Goal: Task Accomplishment & Management: Manage account settings

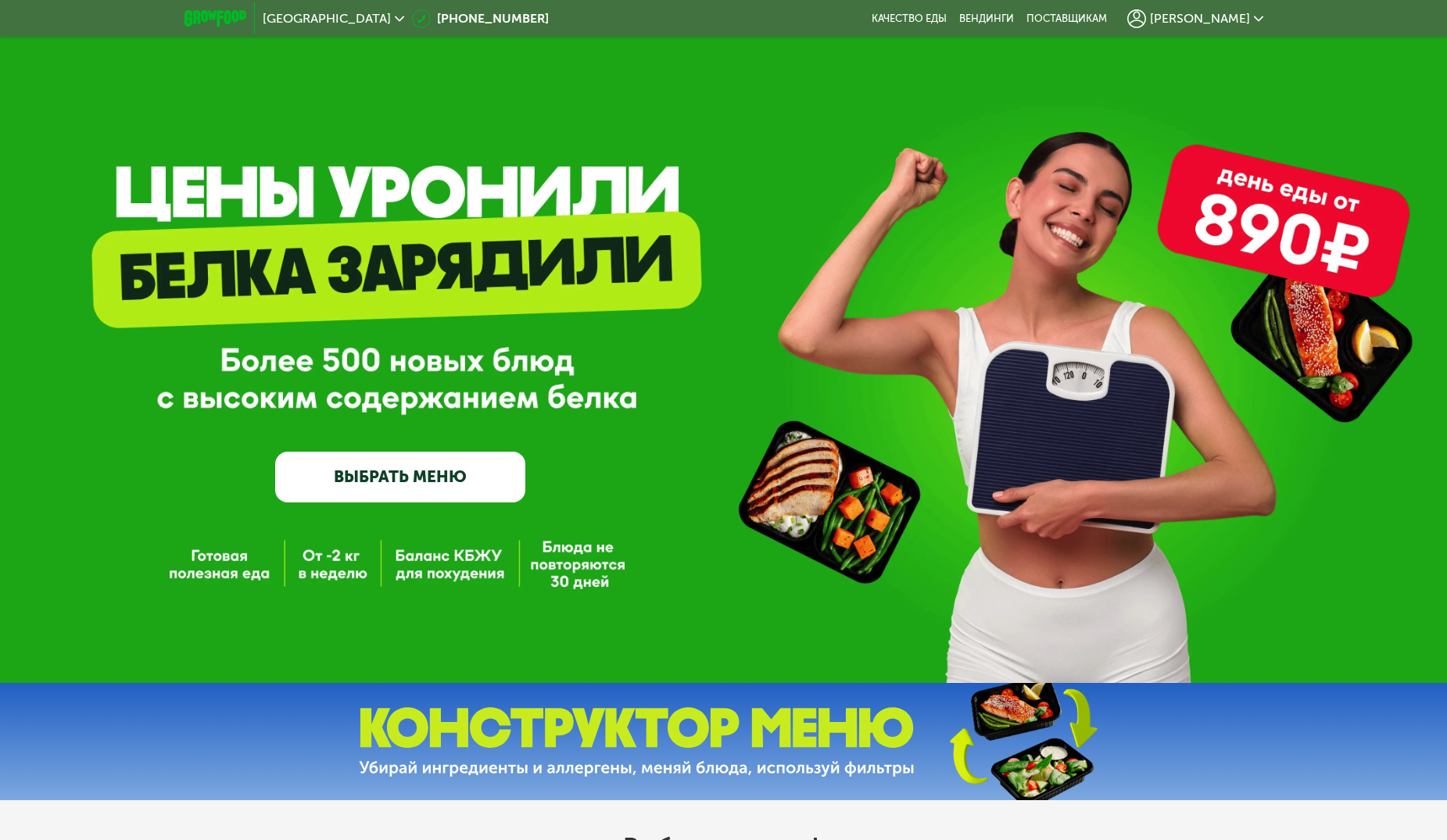
click at [1254, 16] on icon at bounding box center [1259, 19] width 10 height 10
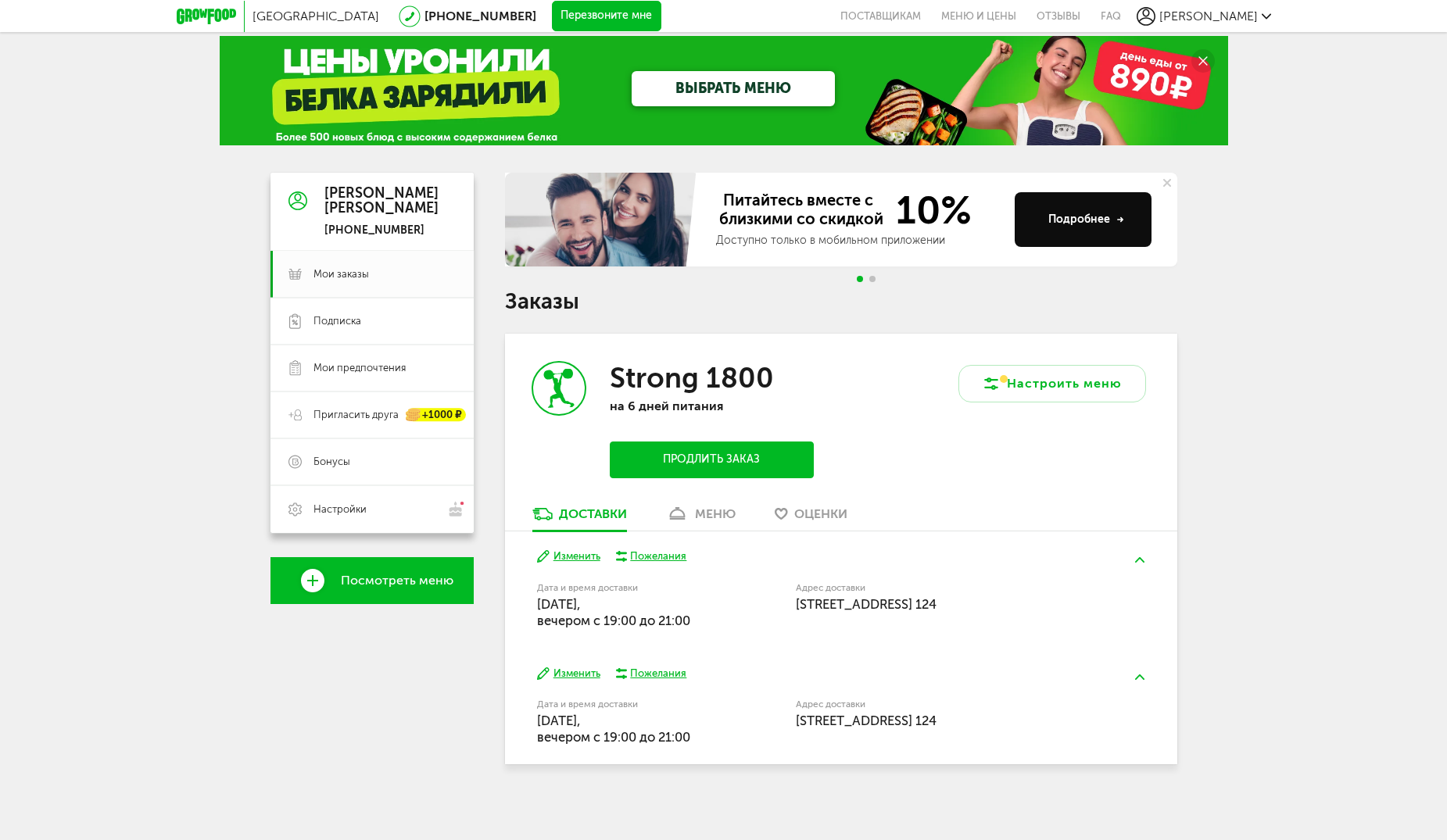
scroll to position [16, 0]
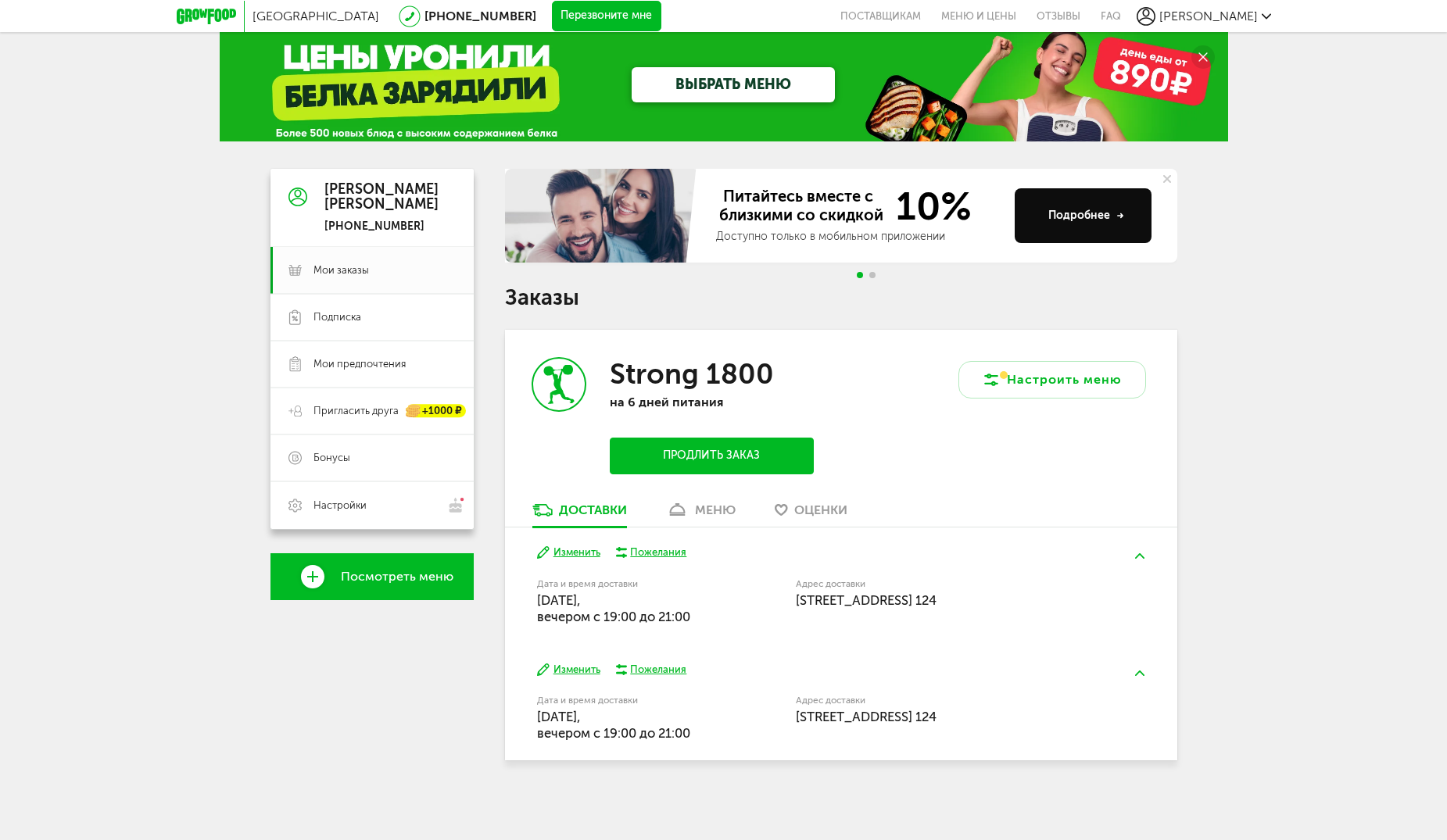
click at [703, 508] on div "меню" at bounding box center [715, 510] width 41 height 15
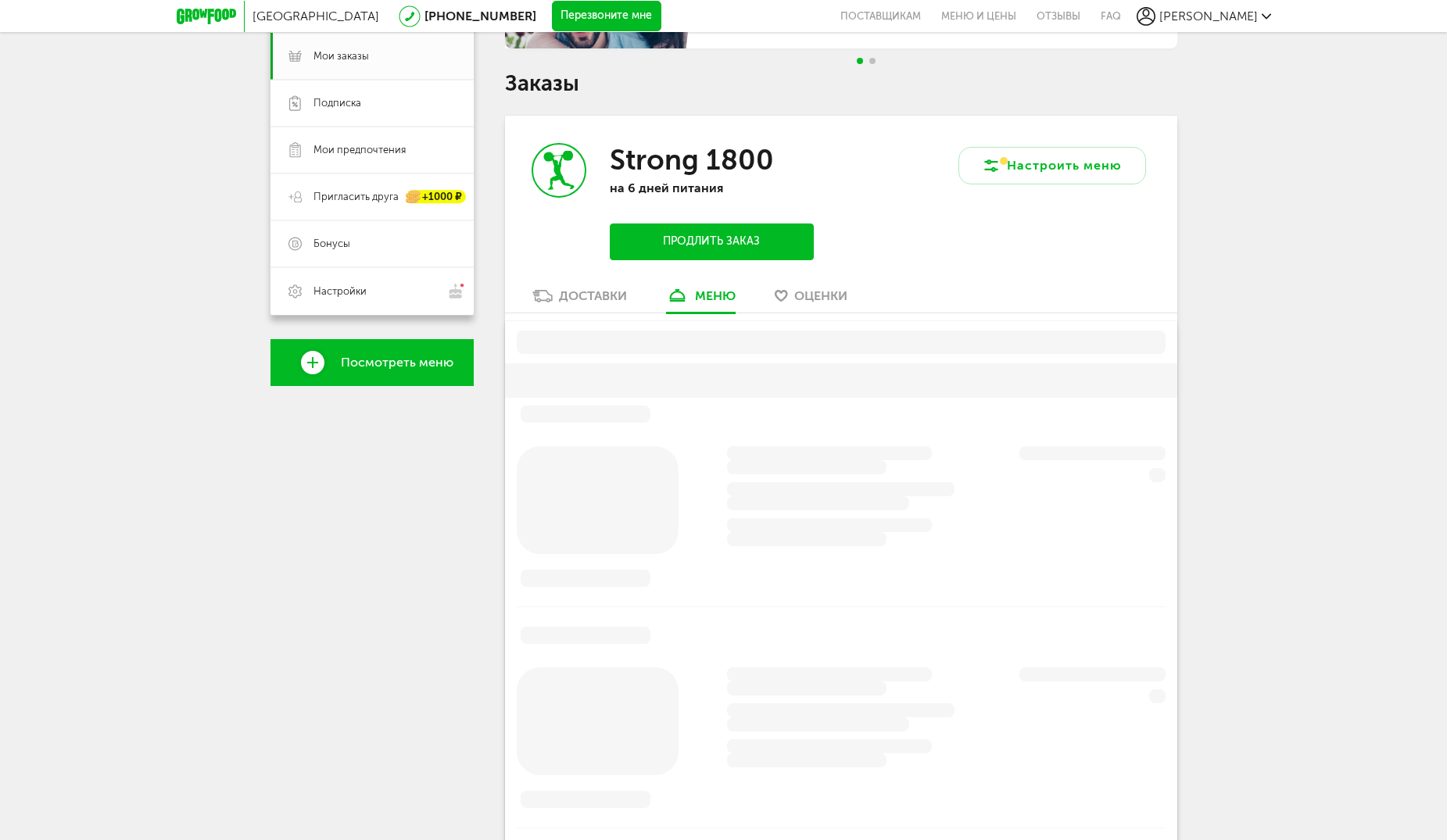
scroll to position [306, 0]
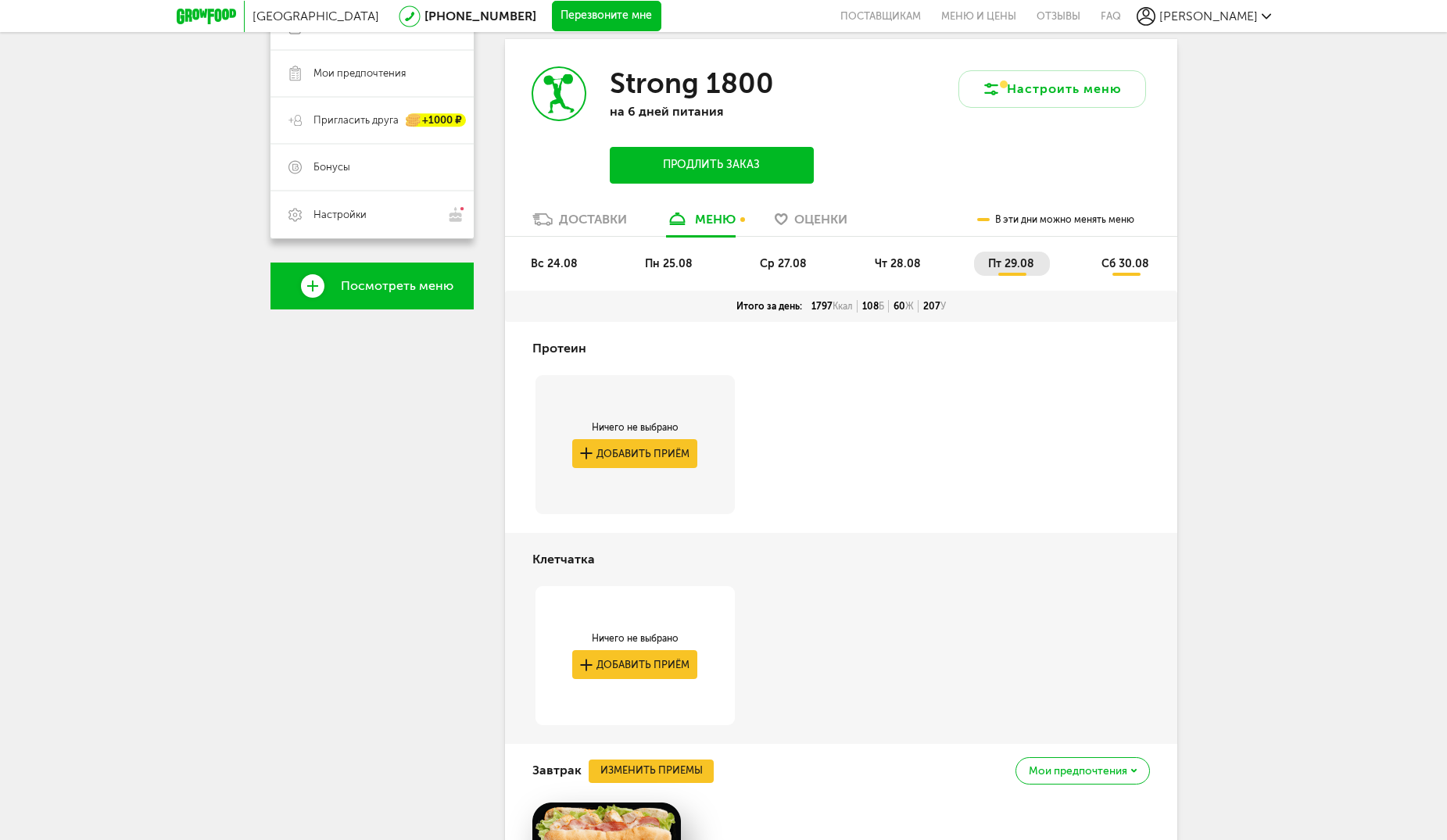
click at [789, 261] on span "ср 27.08" at bounding box center [783, 264] width 47 height 14
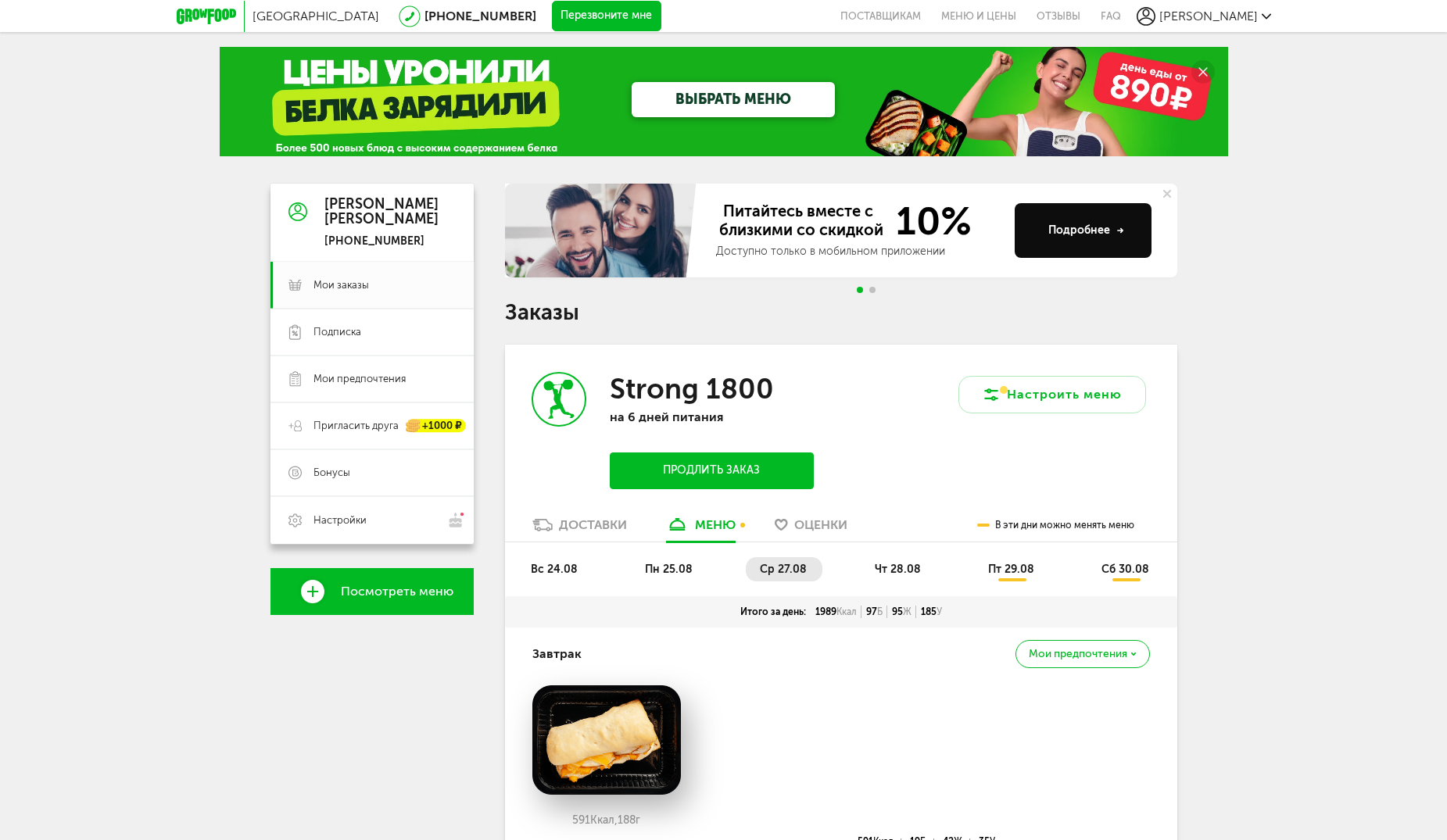
scroll to position [0, 0]
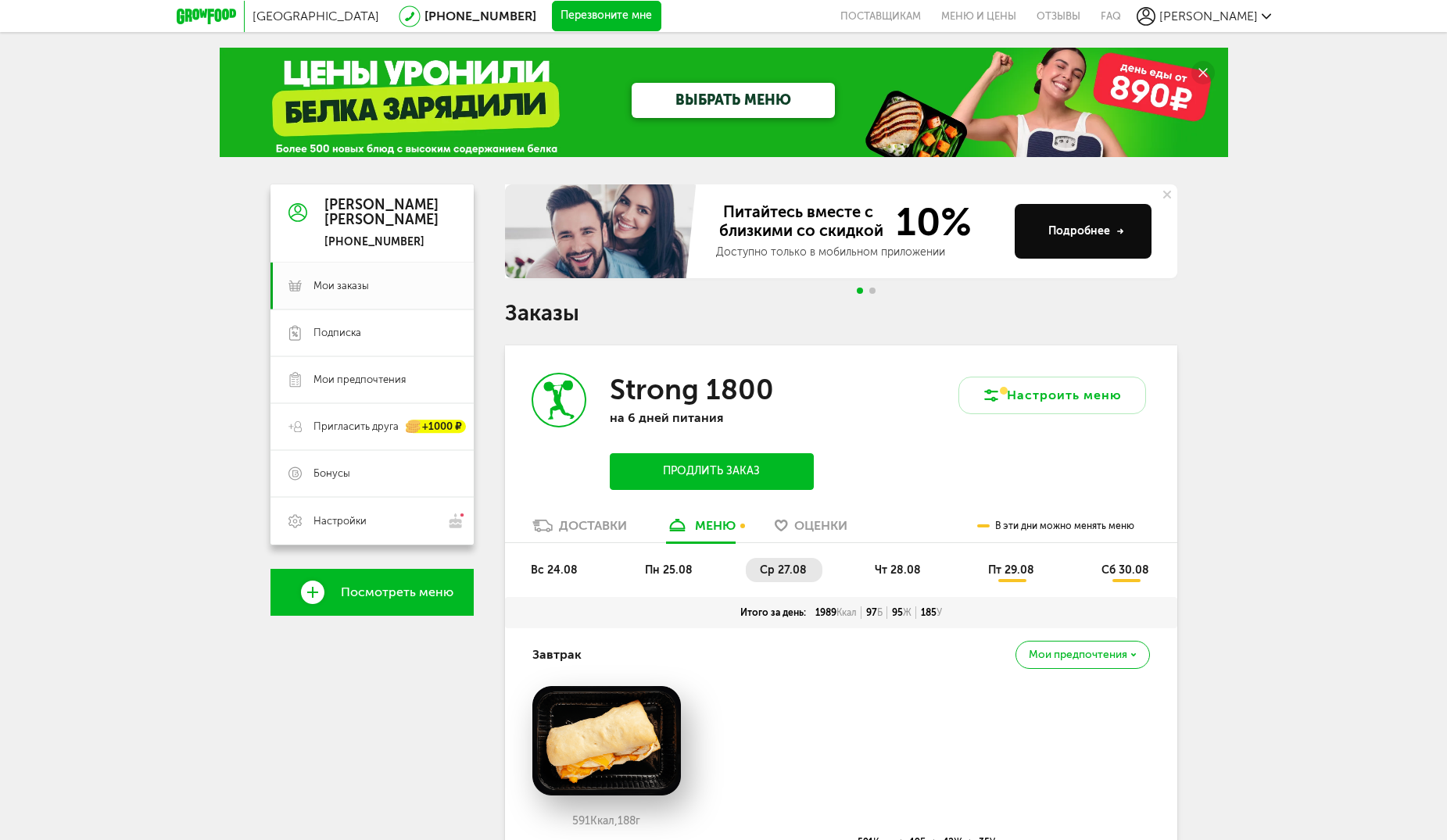
click at [882, 571] on span "чт 28.08" at bounding box center [898, 571] width 47 height 14
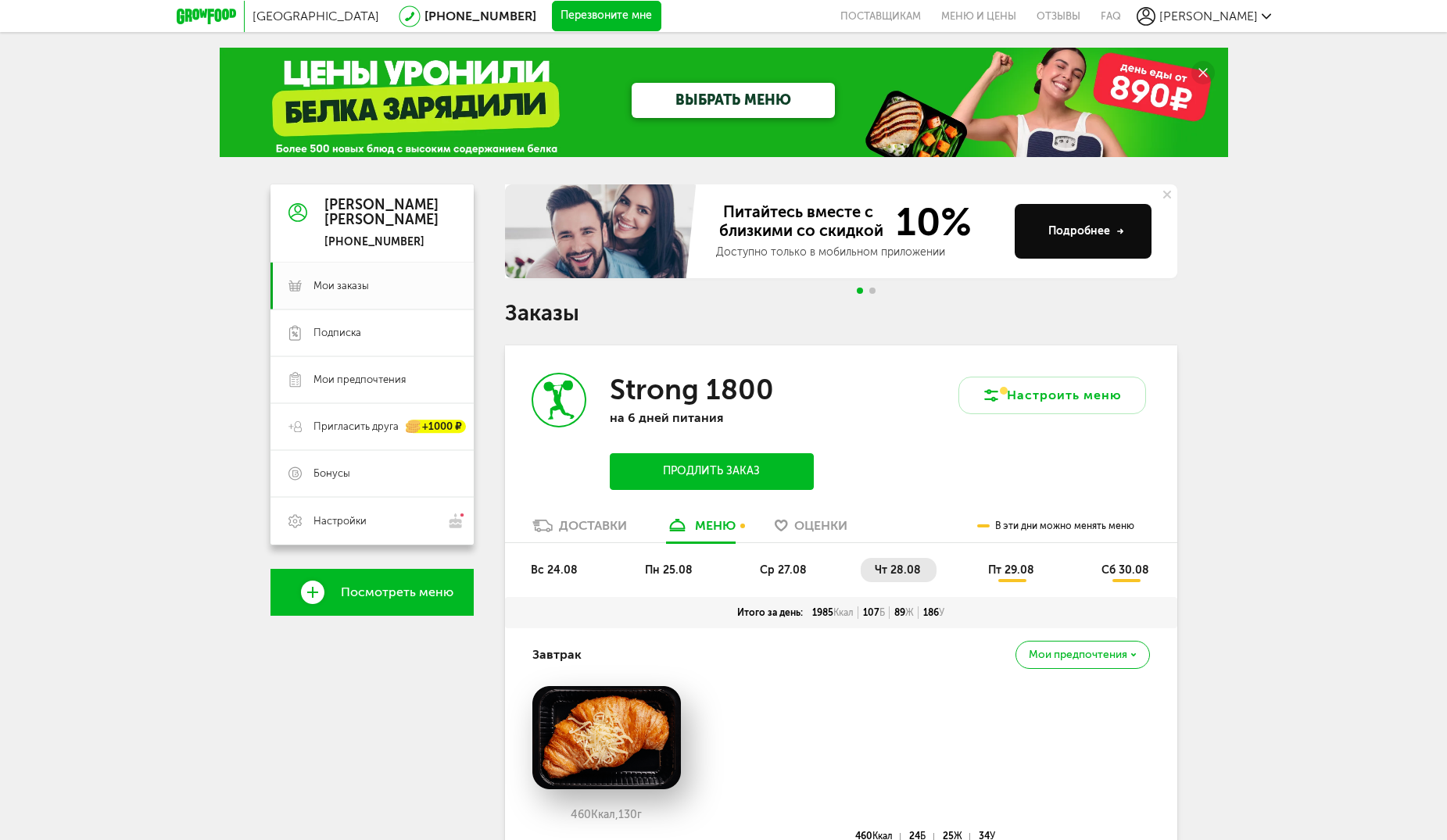
click at [992, 558] on li "пт 29.08" at bounding box center [1012, 570] width 76 height 24
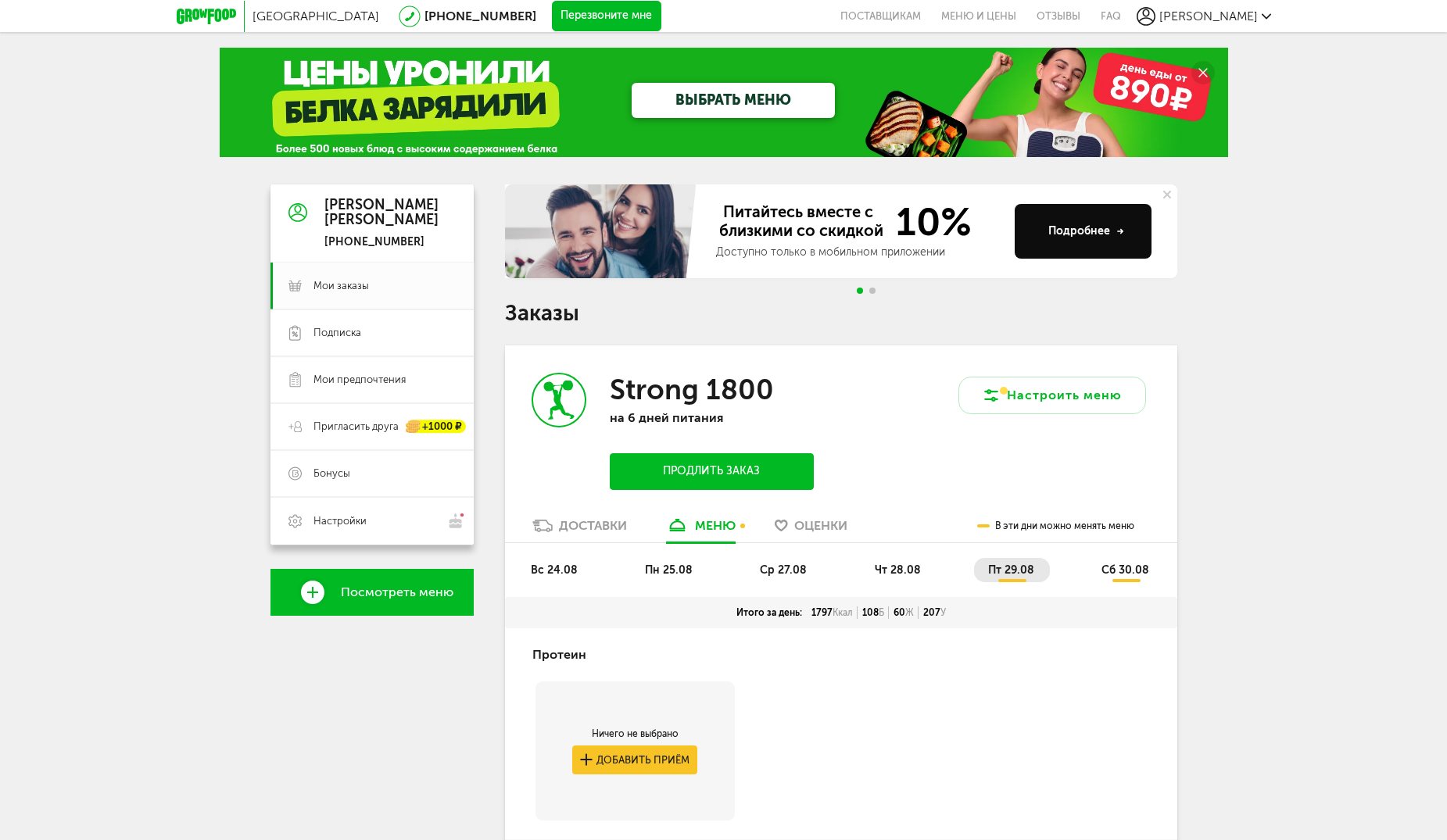
click at [1137, 572] on span "сб 30.08" at bounding box center [1125, 571] width 47 height 14
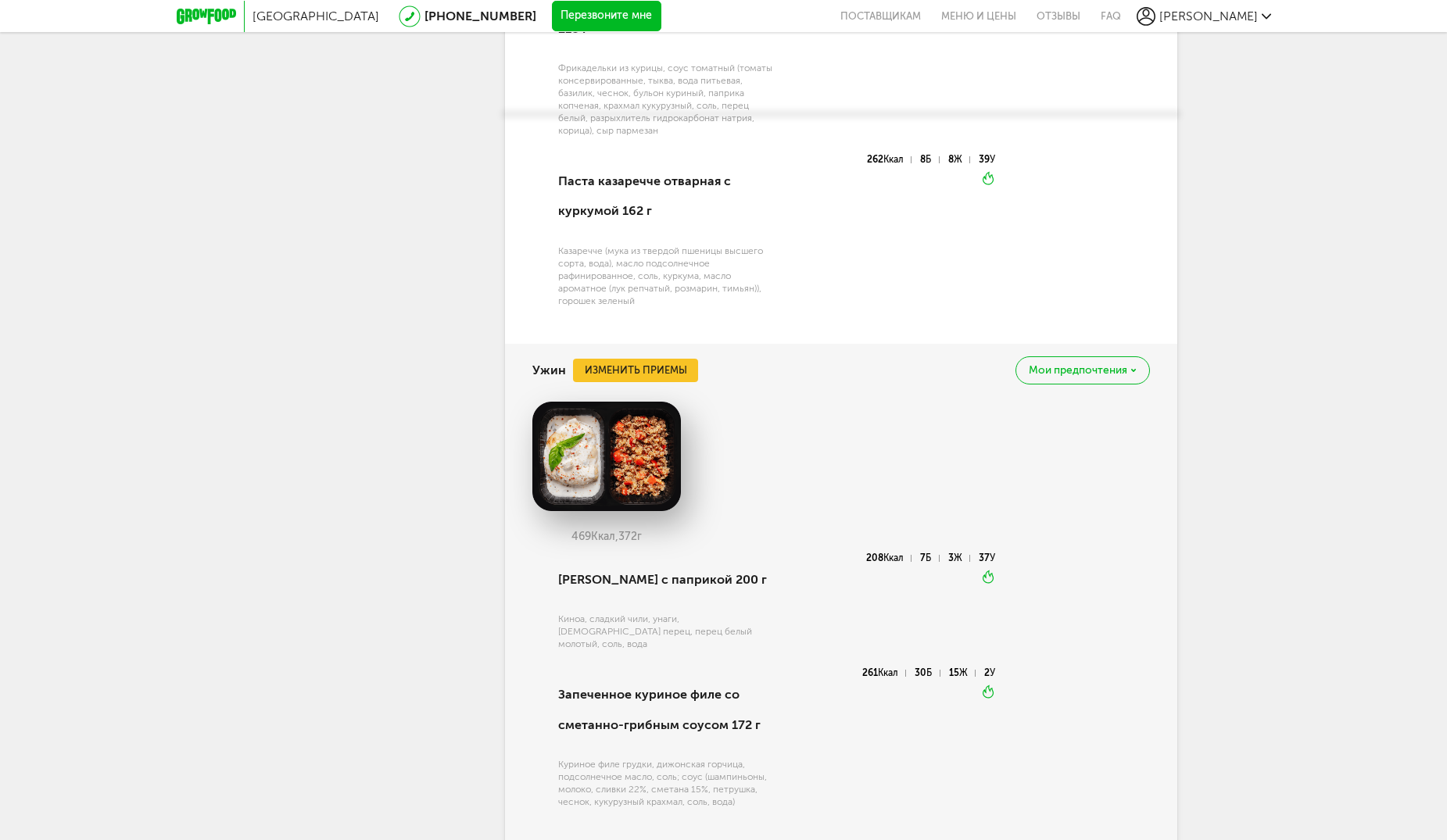
scroll to position [2255, 0]
